Goal: Transaction & Acquisition: Purchase product/service

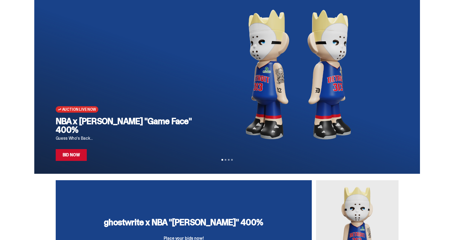
scroll to position [1, 0]
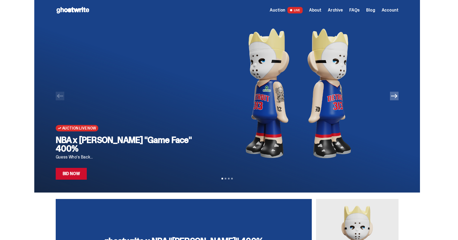
click at [78, 172] on link "Bid Now" at bounding box center [71, 174] width 31 height 12
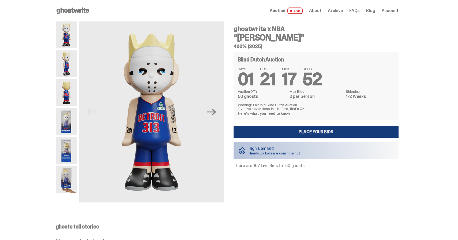
click at [324, 132] on link "Place your Bids" at bounding box center [315, 132] width 165 height 12
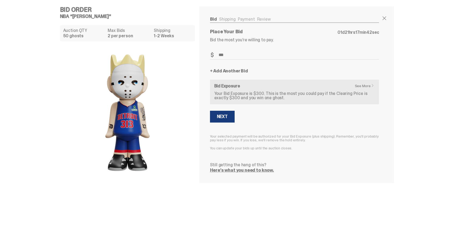
type input "***"
click at [224, 116] on div "Next" at bounding box center [222, 116] width 11 height 4
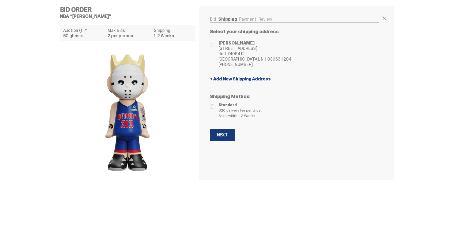
click at [228, 133] on div "Next" at bounding box center [222, 135] width 11 height 4
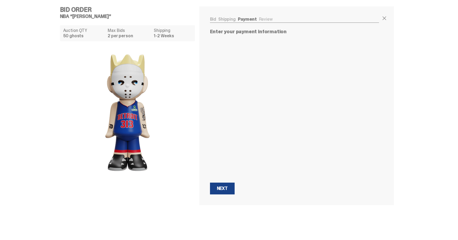
click at [417, 106] on div "Bid Order NBA “Eminem” Auction QTY 50 ghosts Max Bids 2 per person Shipping 1-2…" at bounding box center [227, 105] width 454 height 211
click at [228, 137] on div "Next" at bounding box center [222, 136] width 11 height 4
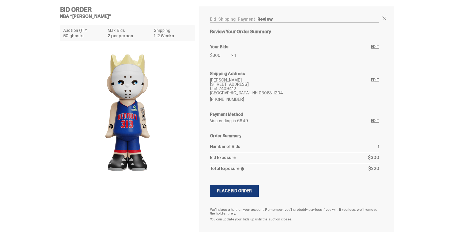
click at [252, 191] on div "Place Bid Order" at bounding box center [234, 191] width 35 height 4
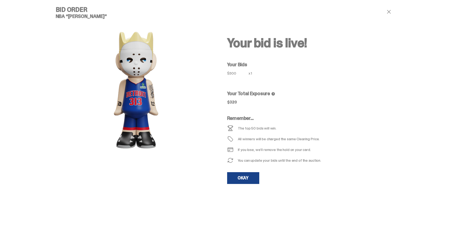
click at [239, 187] on div "Your bid is live! Your Bids $300 x 1 Your Total Exposure $320 Remember... The t…" at bounding box center [312, 100] width 171 height 188
click at [244, 181] on link "OKAY" at bounding box center [243, 178] width 32 height 12
